Goal: Information Seeking & Learning: Check status

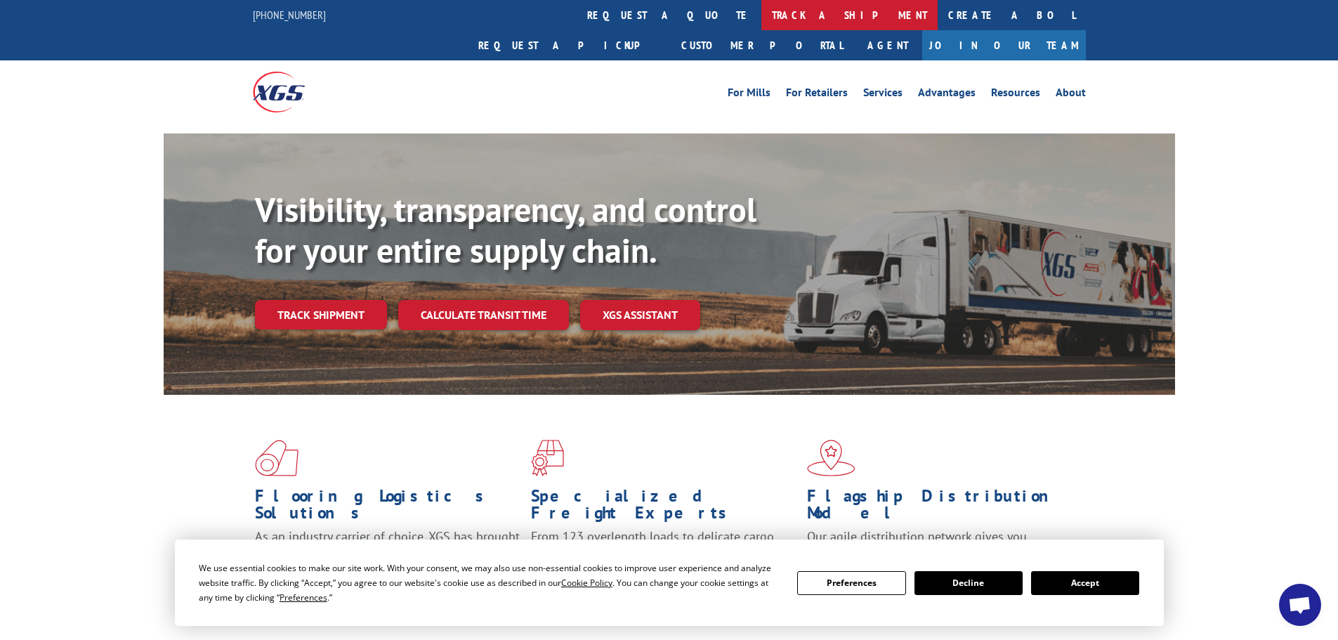
click at [761, 15] on link "track a shipment" at bounding box center [849, 15] width 176 height 30
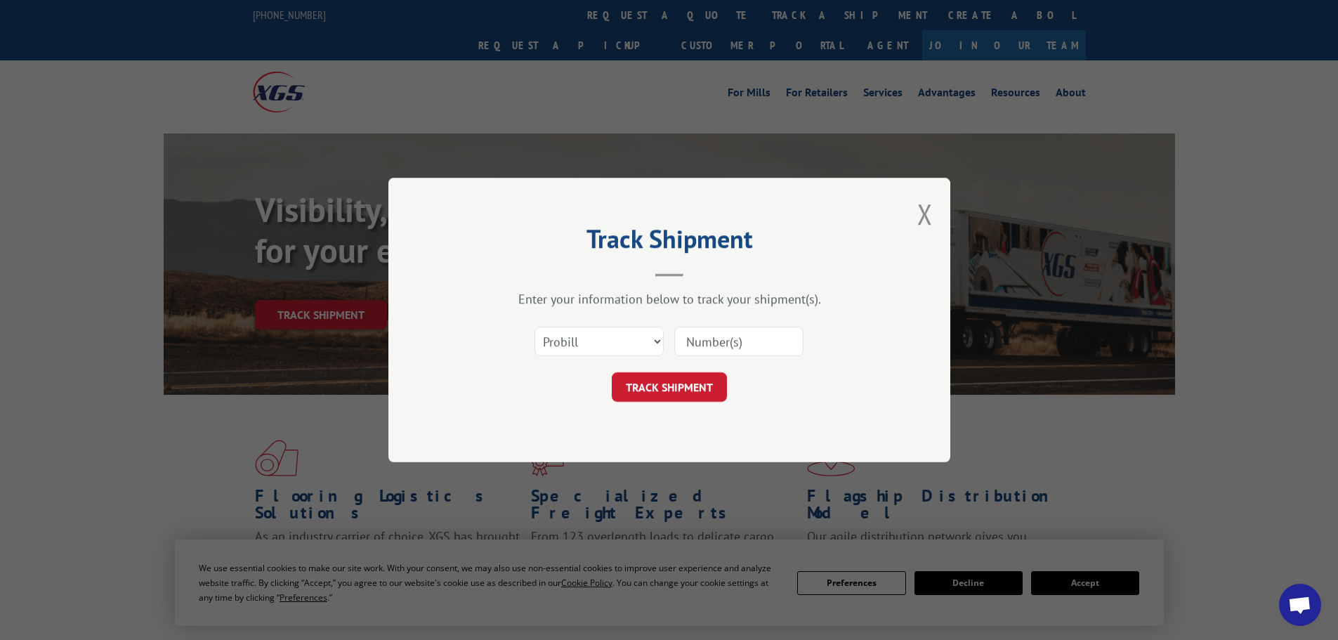
click at [736, 340] on input at bounding box center [738, 340] width 129 height 29
paste input "2188159615"
type input "2188159615"
click at [685, 387] on button "TRACK SHIPMENT" at bounding box center [669, 386] width 115 height 29
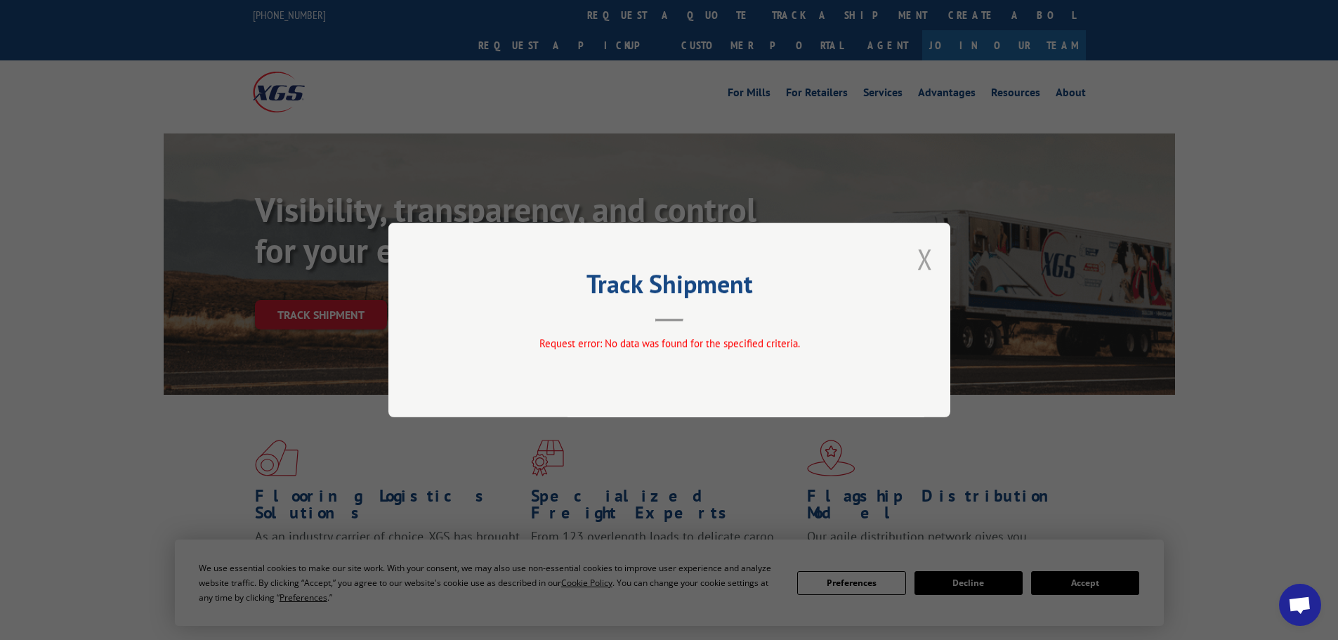
click at [930, 258] on button "Close modal" at bounding box center [924, 258] width 15 height 37
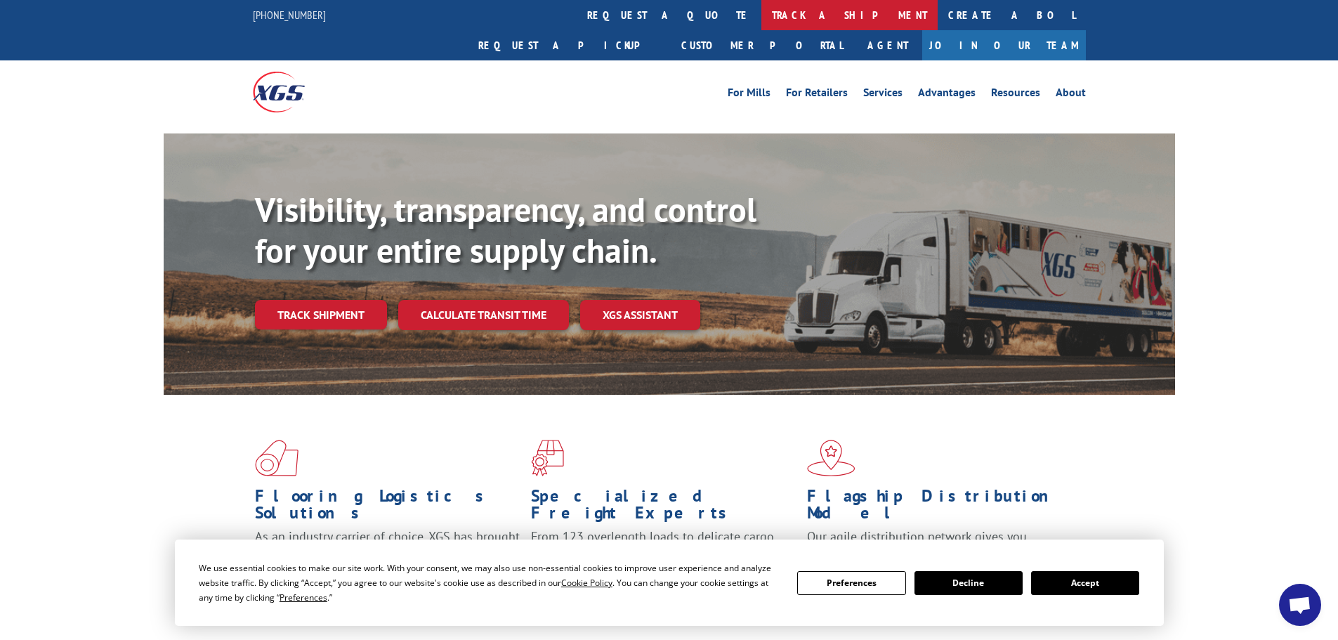
click at [761, 14] on link "track a shipment" at bounding box center [849, 15] width 176 height 30
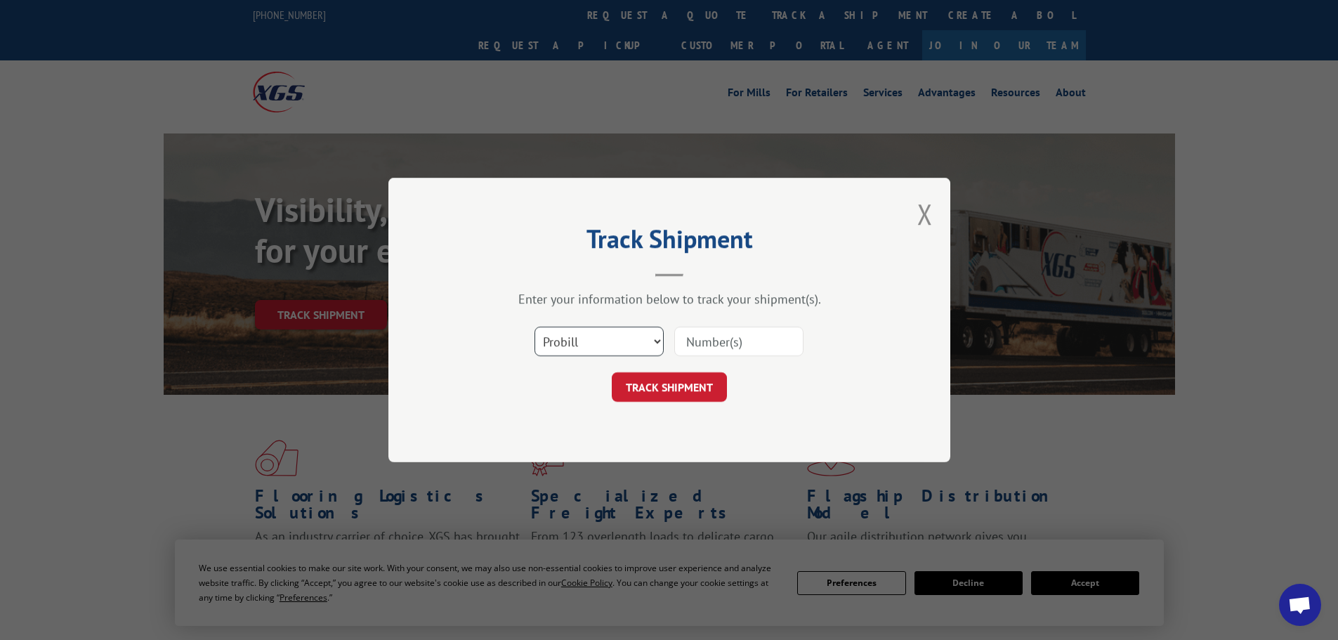
click at [592, 336] on select "Select category... Probill BOL PO" at bounding box center [598, 340] width 129 height 29
select select "bol"
click at [534, 326] on select "Select category... Probill BOL PO" at bounding box center [598, 340] width 129 height 29
click at [715, 346] on input at bounding box center [738, 340] width 129 height 29
paste input "00889690116921901"
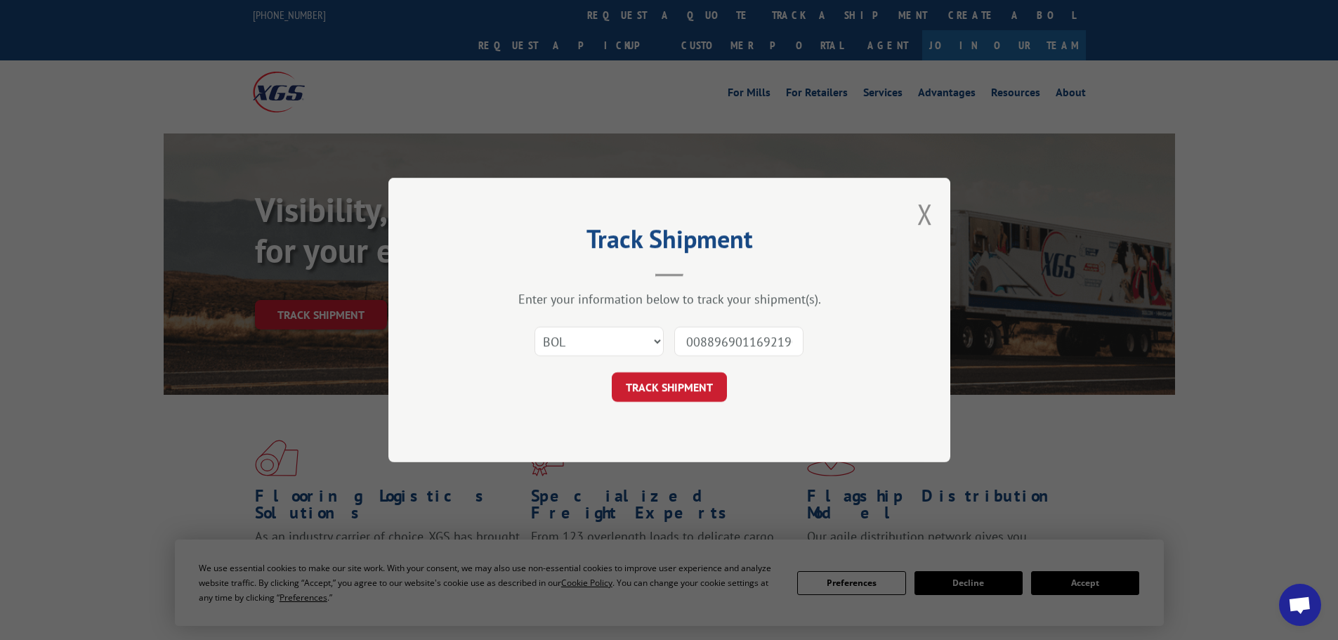
scroll to position [0, 11]
type input "00889690116921901"
click at [680, 390] on button "TRACK SHIPMENT" at bounding box center [669, 386] width 115 height 29
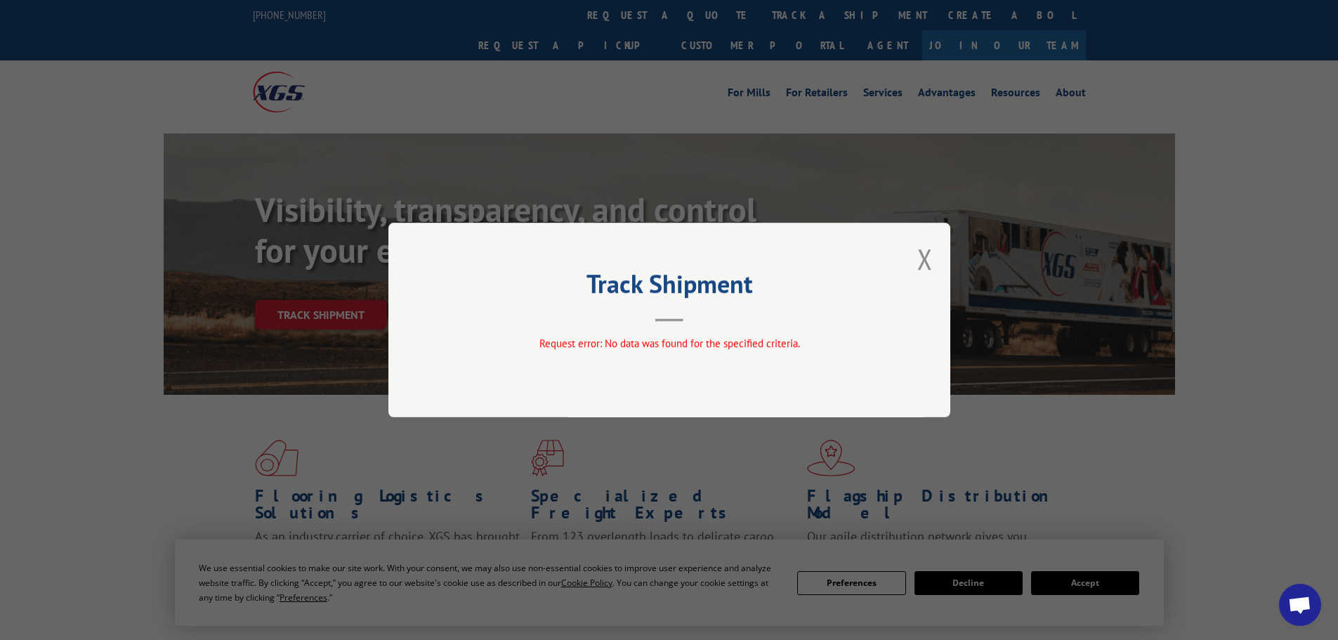
click at [935, 257] on div "Track Shipment Request error: No data was found for the specified criteria." at bounding box center [669, 320] width 562 height 194
click at [930, 258] on button "Close modal" at bounding box center [924, 258] width 15 height 37
